Goal: Find specific page/section: Find specific page/section

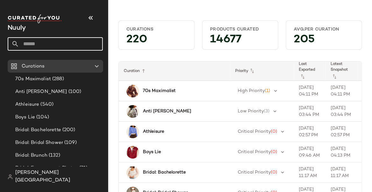
click at [45, 46] on input "text" at bounding box center [61, 43] width 84 height 13
type input "*"
type input "****"
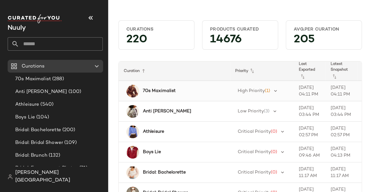
click at [152, 91] on b "70s Maximalist" at bounding box center [159, 90] width 33 height 7
click at [62, 44] on input "text" at bounding box center [61, 43] width 84 height 13
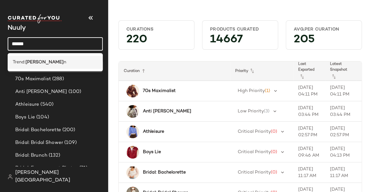
type input "******"
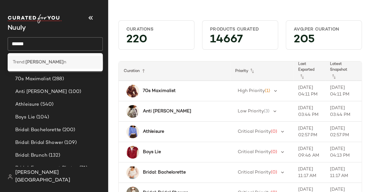
click at [56, 67] on div "Trend: Wester n" at bounding box center [55, 62] width 95 height 13
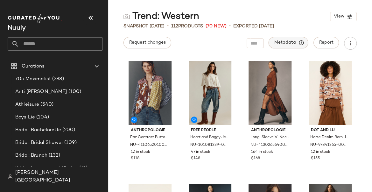
click at [281, 43] on span "Metadata" at bounding box center [288, 43] width 29 height 6
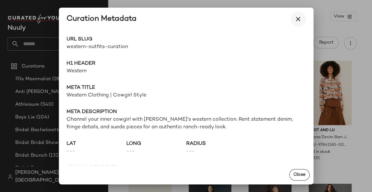
click at [302, 20] on button "button" at bounding box center [297, 18] width 15 height 15
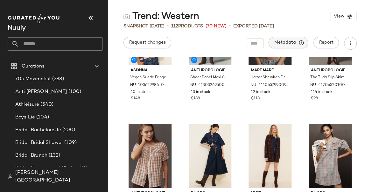
scroll to position [188, 0]
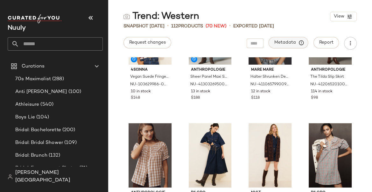
click at [283, 45] on span "Metadata" at bounding box center [288, 43] width 29 height 6
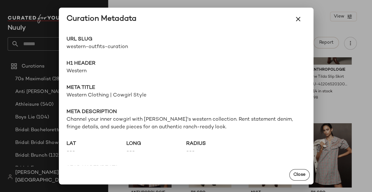
click at [84, 47] on span "western-outfits-curation" at bounding box center [126, 47] width 120 height 8
copy div "western-outfits-curation Go to Shop"
